Goal: Task Accomplishment & Management: Use online tool/utility

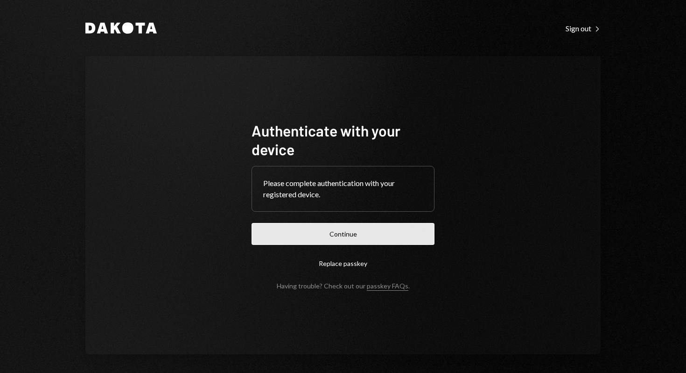
click at [347, 232] on button "Continue" at bounding box center [343, 234] width 183 height 22
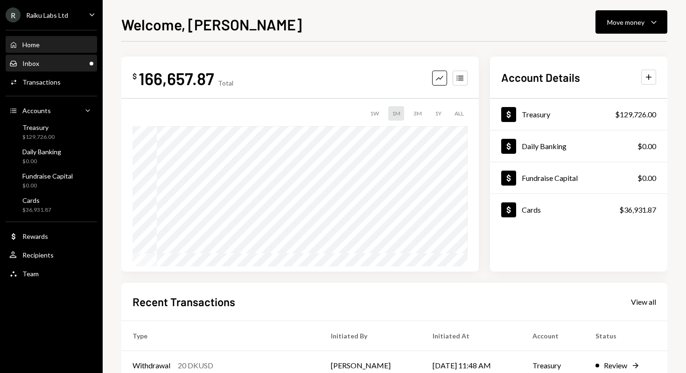
click at [67, 64] on div "Inbox Inbox" at bounding box center [51, 63] width 84 height 8
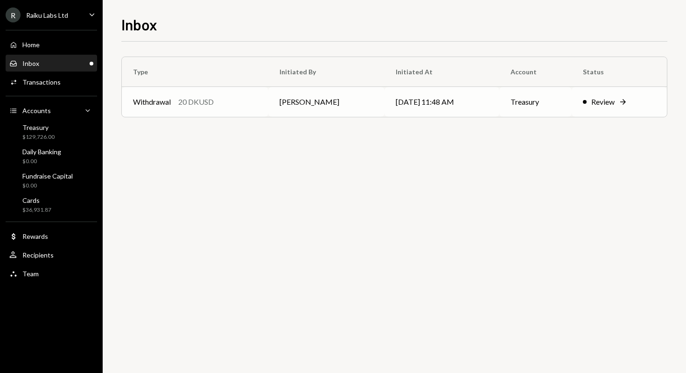
click at [326, 111] on td "[PERSON_NAME]" at bounding box center [327, 102] width 117 height 30
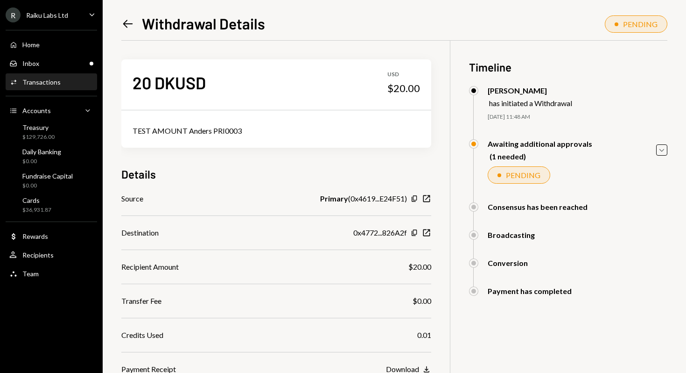
scroll to position [84, 0]
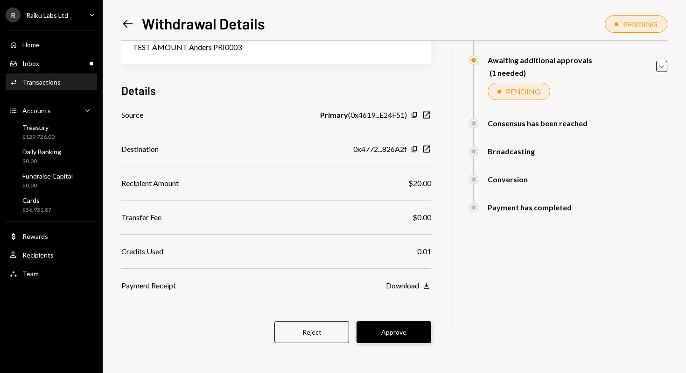
click at [403, 339] on button "Approve" at bounding box center [394, 332] width 75 height 22
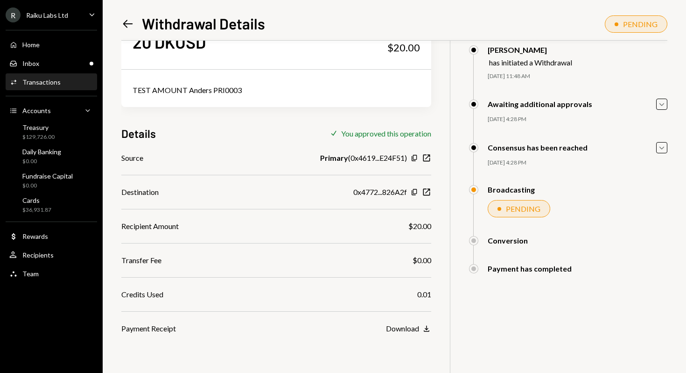
scroll to position [41, 0]
